Goal: Information Seeking & Learning: Check status

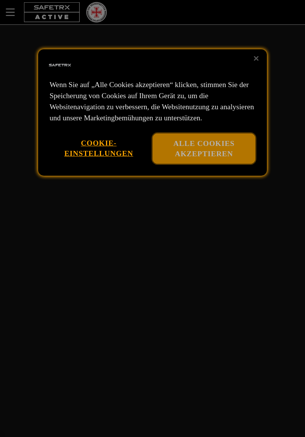
click at [210, 163] on button "Alle Cookies akzeptieren" at bounding box center [204, 148] width 103 height 31
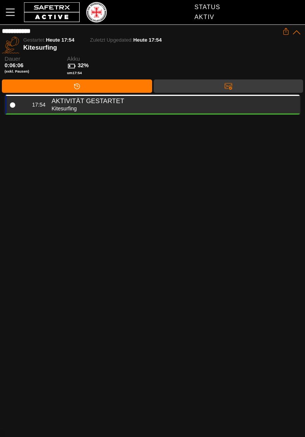
click at [110, 105] on h4 "Aktivität gestartet" at bounding box center [173, 101] width 242 height 8
click at [87, 109] on div "Kitesurfing" at bounding box center [173, 108] width 242 height 7
click at [83, 110] on div "Kitesurfing" at bounding box center [173, 108] width 242 height 7
click at [87, 109] on div "Kitesurfing" at bounding box center [173, 108] width 242 height 7
click at [88, 108] on div "Kitesurfing" at bounding box center [173, 108] width 242 height 7
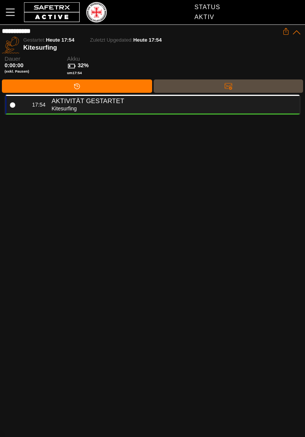
click at [225, 84] on div "Nachrichten" at bounding box center [228, 85] width 15 height 11
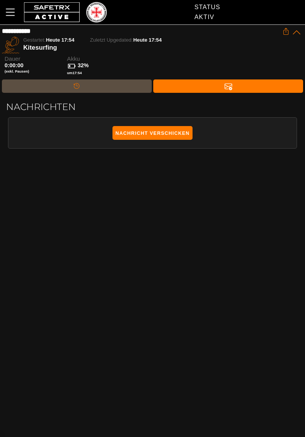
click at [112, 84] on div "Timeline" at bounding box center [77, 85] width 150 height 13
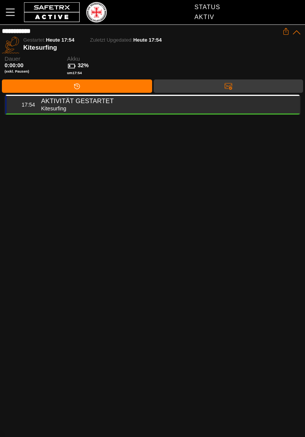
click at [90, 106] on div "Kitesurfing" at bounding box center [167, 108] width 253 height 7
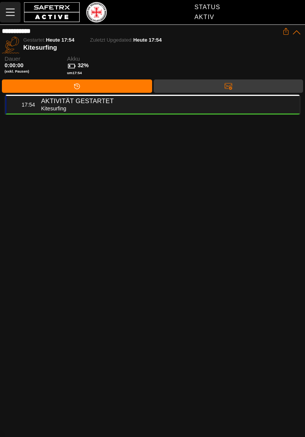
click at [15, 12] on icon "MenÜ" at bounding box center [10, 12] width 13 height 13
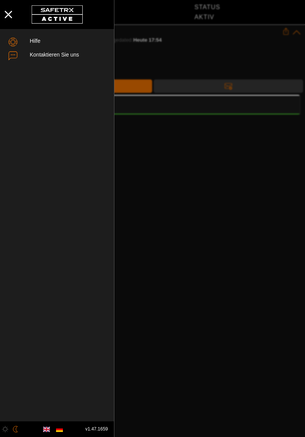
click at [168, 170] on div at bounding box center [152, 218] width 305 height 437
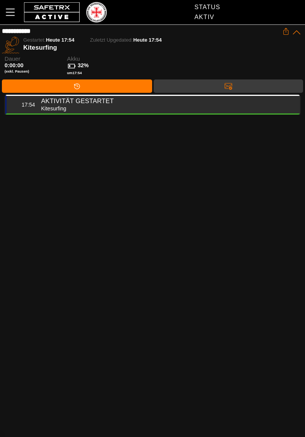
click at [91, 105] on div "Kitesurfing" at bounding box center [167, 108] width 253 height 7
click at [95, 103] on h4 "Aktivität gestartet" at bounding box center [167, 101] width 253 height 8
click at [96, 103] on h4 "Aktivität gestartet" at bounding box center [167, 101] width 253 height 8
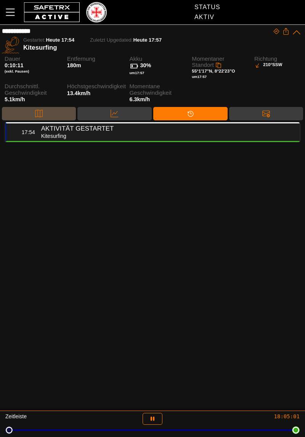
click at [44, 109] on div "Karte" at bounding box center [38, 113] width 15 height 11
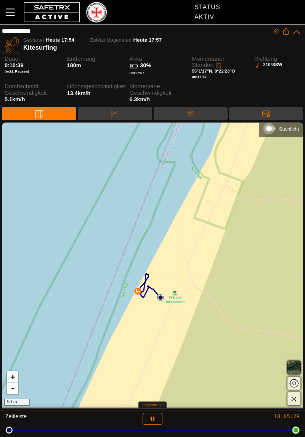
click at [275, 128] on div "Suchlicht" at bounding box center [271, 128] width 9 height 4
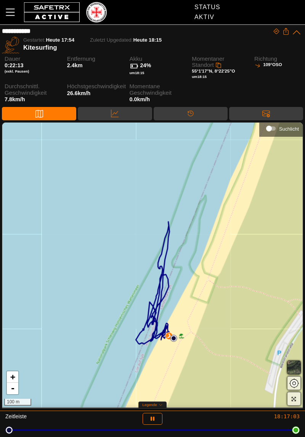
click at [296, 365] on span "button" at bounding box center [294, 367] width 9 height 9
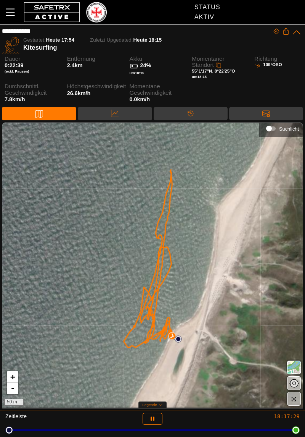
click at [296, 401] on icon "button" at bounding box center [294, 399] width 5 height 5
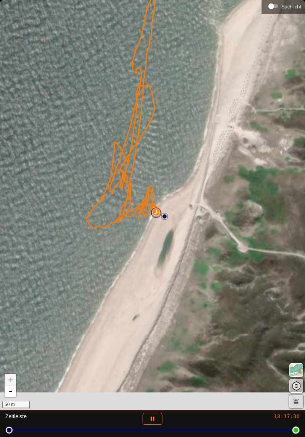
click at [297, 402] on icon "button" at bounding box center [296, 401] width 6 height 6
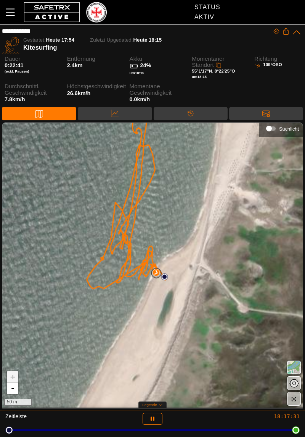
click at [295, 365] on span "button" at bounding box center [294, 367] width 9 height 9
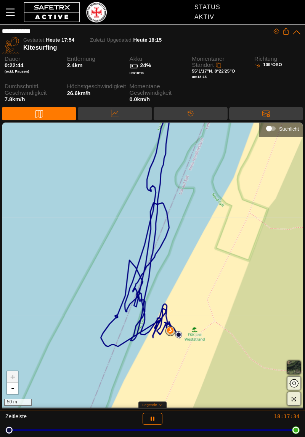
click at [163, 404] on div "Legende" at bounding box center [153, 404] width 29 height 7
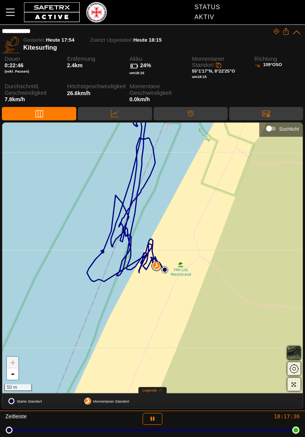
click at [160, 390] on icon at bounding box center [161, 390] width 4 height 4
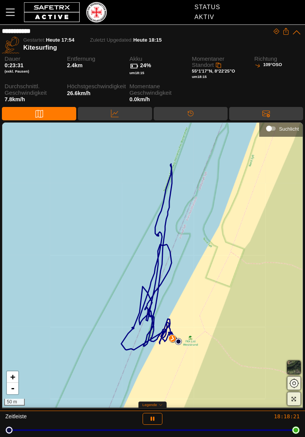
click at [268, 65] on span "109°" at bounding box center [267, 65] width 9 height 6
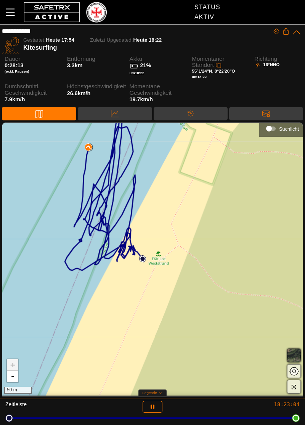
click at [295, 353] on span "button" at bounding box center [294, 355] width 9 height 9
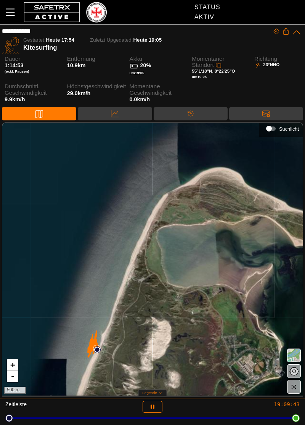
click at [296, 351] on span "button" at bounding box center [294, 355] width 9 height 9
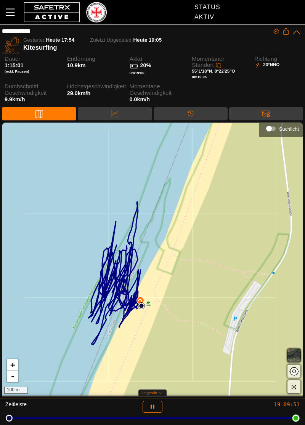
click at [296, 354] on span "button" at bounding box center [294, 355] width 9 height 9
